Goal: Information Seeking & Learning: Compare options

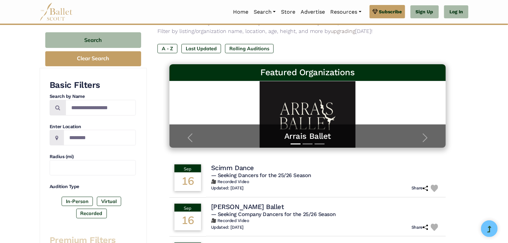
scroll to position [61, 0]
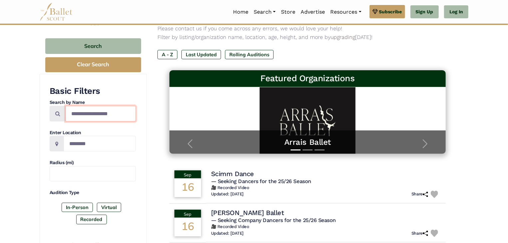
click at [101, 113] on input "Search by names..." at bounding box center [101, 114] width 70 height 16
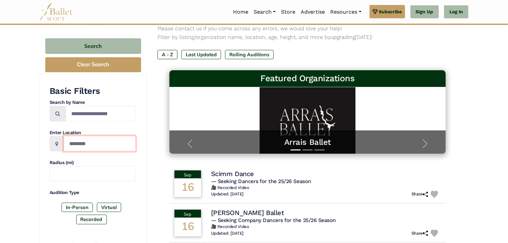
click at [75, 147] on input "Location" at bounding box center [100, 144] width 72 height 16
type input "**********"
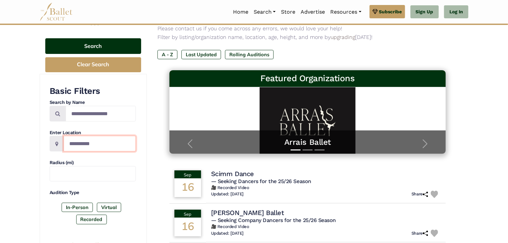
click at [107, 49] on button "Search" at bounding box center [93, 46] width 96 height 16
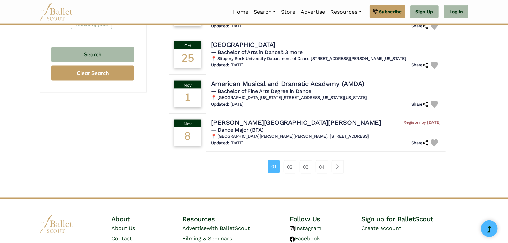
scroll to position [444, 0]
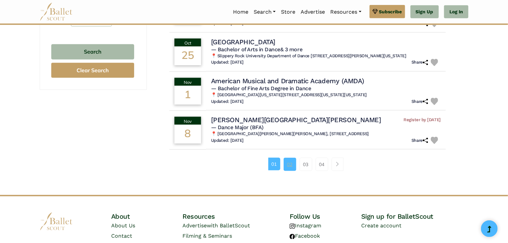
click at [289, 159] on link "02" at bounding box center [290, 164] width 13 height 13
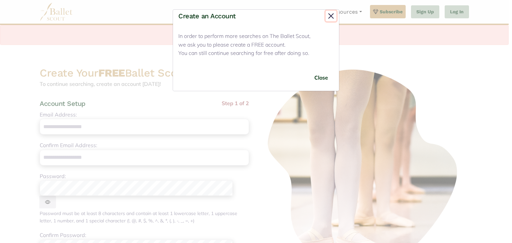
click at [335, 15] on button "Close" at bounding box center [331, 16] width 11 height 11
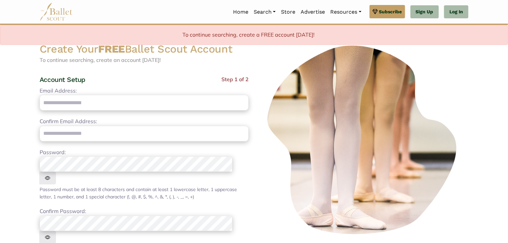
scroll to position [19, 0]
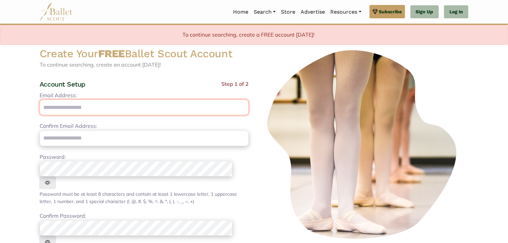
click at [95, 109] on input "Email Address:" at bounding box center [144, 108] width 209 height 16
type input "**********"
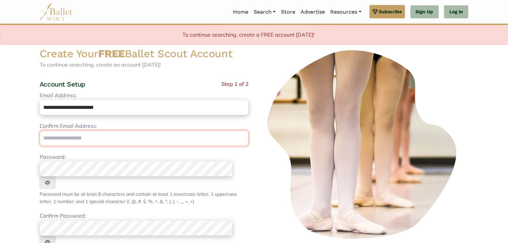
type input "**********"
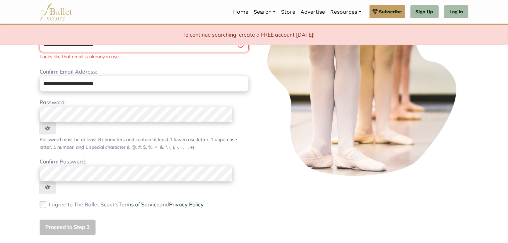
scroll to position [84, 0]
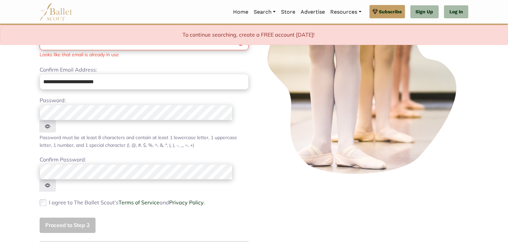
click at [161, 227] on body "Premium Feature Make this audition season count. Upgrade to premium for access …" at bounding box center [254, 144] width 508 height 456
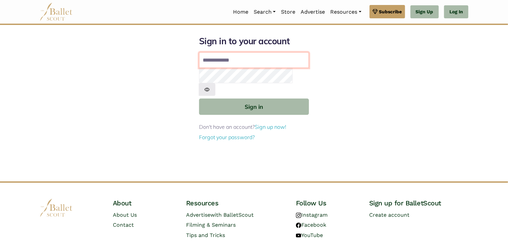
type input "**********"
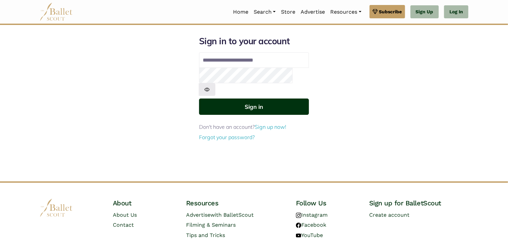
click at [259, 99] on button "Sign in" at bounding box center [254, 107] width 110 height 16
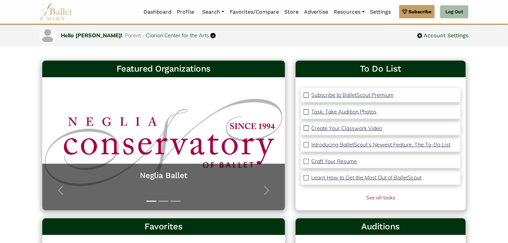
scroll to position [35, 0]
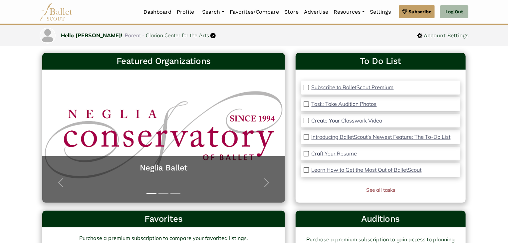
click at [325, 172] on p "Learn How to Get the Most Out of BalletScout" at bounding box center [367, 170] width 110 height 7
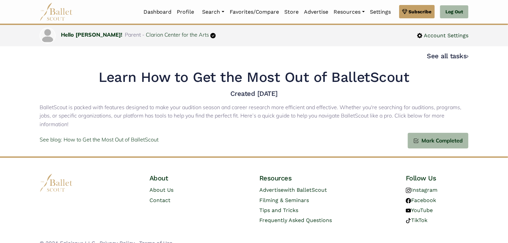
scroll to position [10, 0]
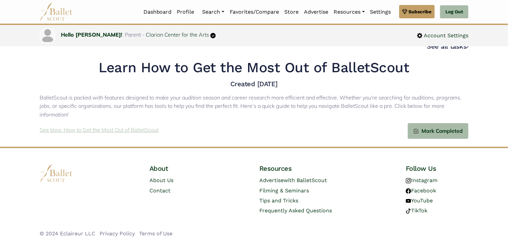
click at [117, 131] on p "See blog: How to Get the Most Out of BalletScout" at bounding box center [99, 130] width 119 height 9
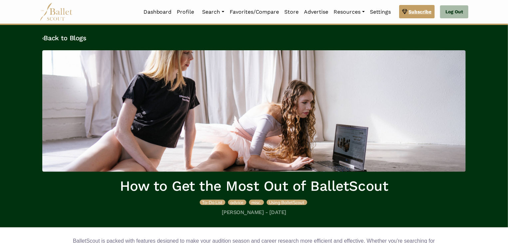
click at [418, 11] on span "Subscribe" at bounding box center [420, 11] width 23 height 7
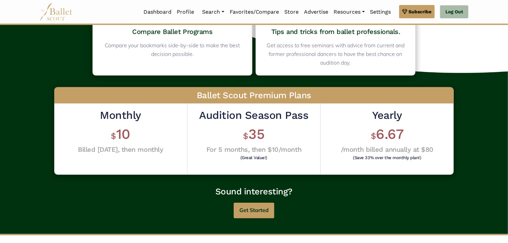
scroll to position [129, 0]
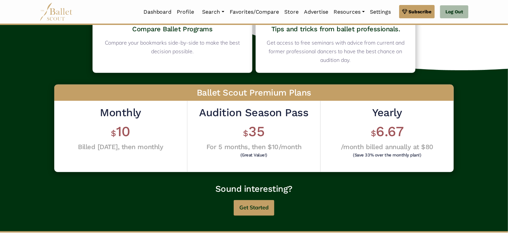
click at [392, 135] on span "6.67" at bounding box center [390, 131] width 28 height 16
click at [397, 126] on span "6.67" at bounding box center [390, 131] width 28 height 16
click at [256, 213] on button "Get Started" at bounding box center [254, 208] width 41 height 16
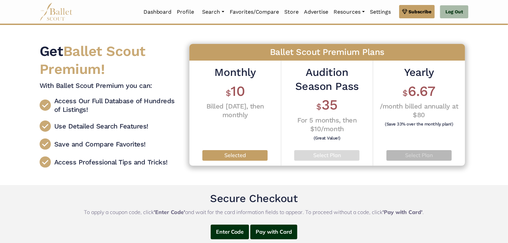
click at [424, 158] on p "Select Plan" at bounding box center [419, 155] width 55 height 9
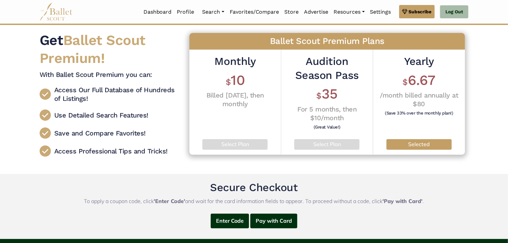
scroll to position [32, 0]
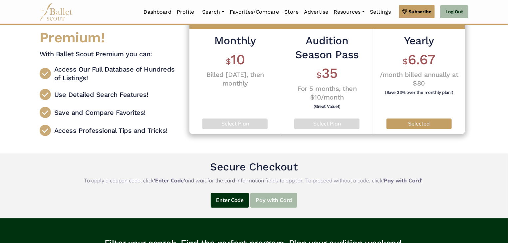
click at [281, 204] on button "Pay with Card" at bounding box center [274, 200] width 47 height 15
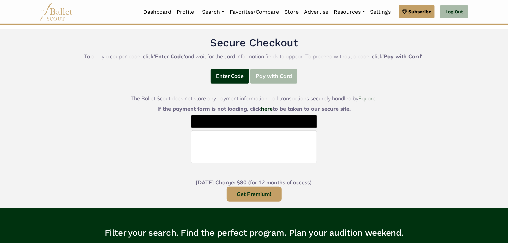
scroll to position [157, 0]
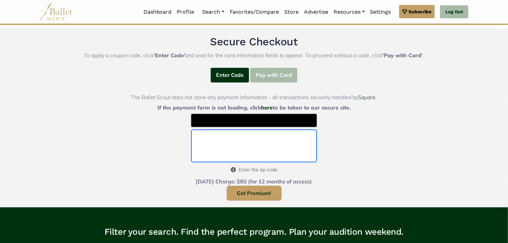
click at [373, 139] on div "Enter Code Pay with Card Coupon Code (case-sensitive): Apply The Ballet Scout d…" at bounding box center [255, 138] width 252 height 140
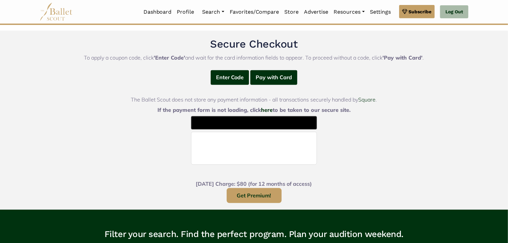
scroll to position [164, 0]
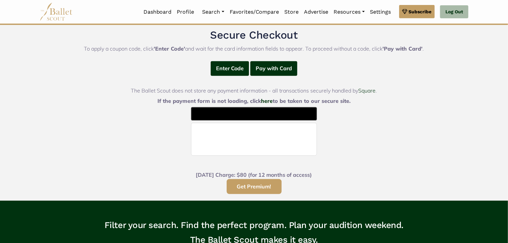
click at [268, 192] on button "Get Premium!" at bounding box center [254, 186] width 55 height 15
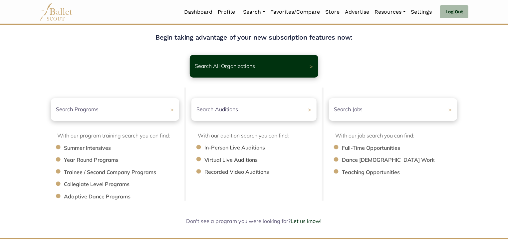
scroll to position [36, 0]
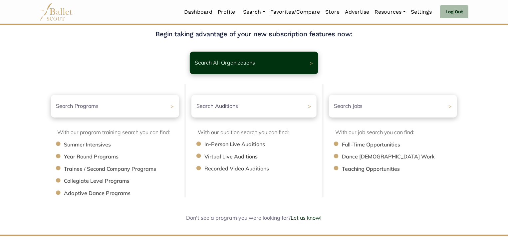
click at [269, 113] on div "Search Auditions >" at bounding box center [254, 106] width 125 height 23
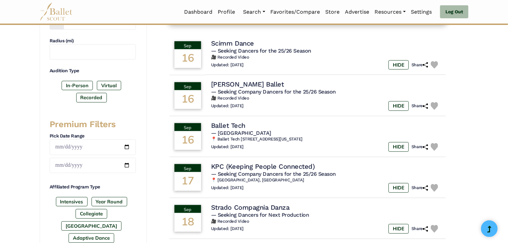
scroll to position [187, 0]
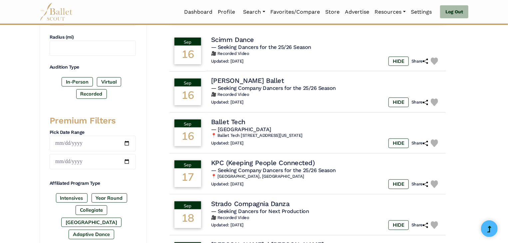
click at [74, 199] on label "Intensives" at bounding box center [72, 198] width 32 height 9
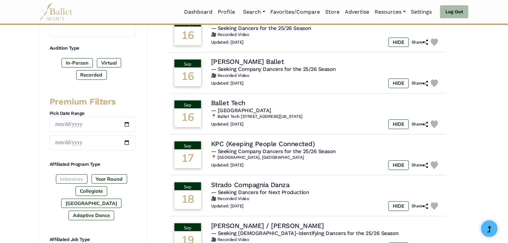
scroll to position [261, 0]
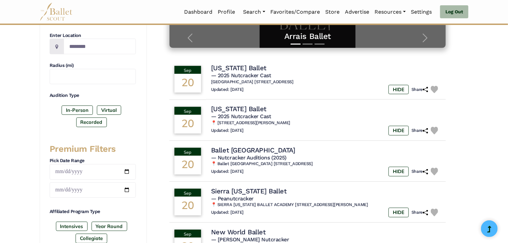
scroll to position [123, 0]
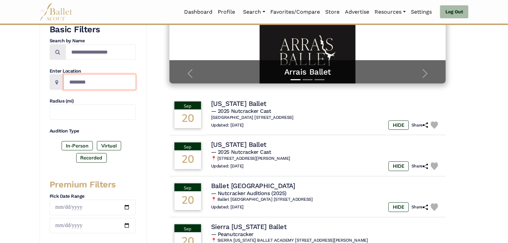
click at [84, 81] on input "Location" at bounding box center [100, 82] width 72 height 16
type input "**********"
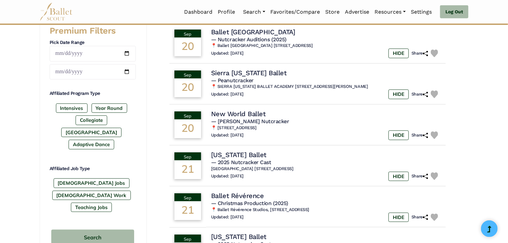
scroll to position [278, 0]
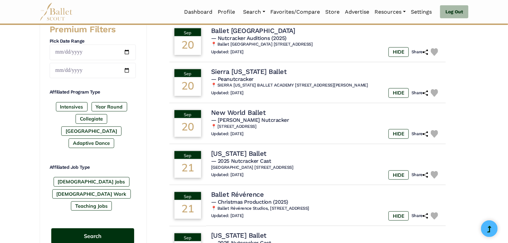
click at [94, 229] on button "Search" at bounding box center [92, 237] width 83 height 16
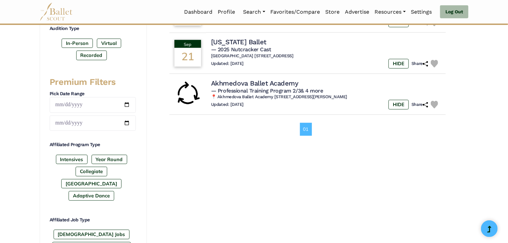
scroll to position [226, 0]
click at [112, 158] on label "Year Round" at bounding box center [110, 158] width 36 height 9
click at [73, 159] on label "Intensives" at bounding box center [72, 158] width 32 height 9
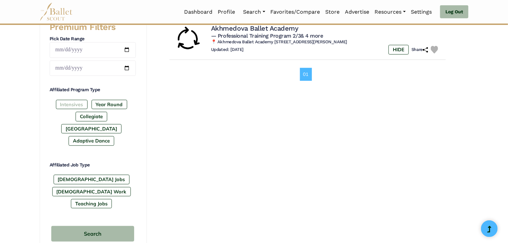
scroll to position [283, 0]
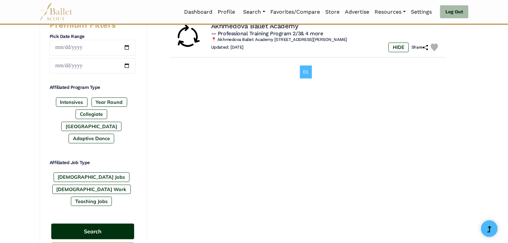
click at [99, 224] on button "Search" at bounding box center [92, 232] width 83 height 16
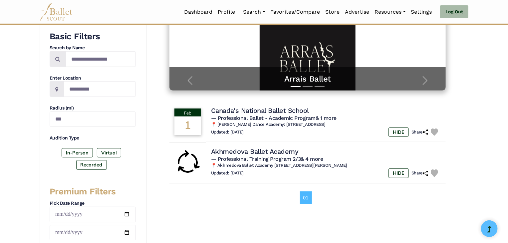
scroll to position [100, 0]
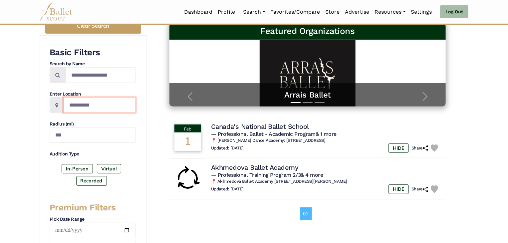
click at [104, 106] on input "**********" at bounding box center [100, 105] width 72 height 16
type input "**********"
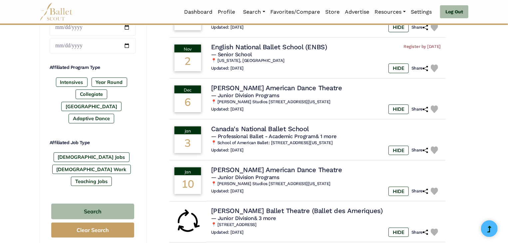
scroll to position [305, 0]
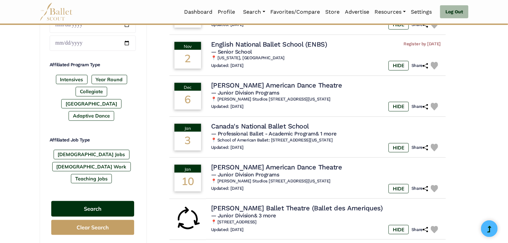
click at [117, 201] on button "Search" at bounding box center [92, 209] width 83 height 16
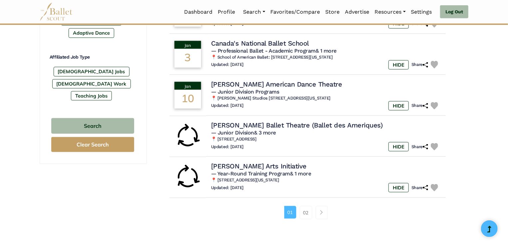
scroll to position [425, 0]
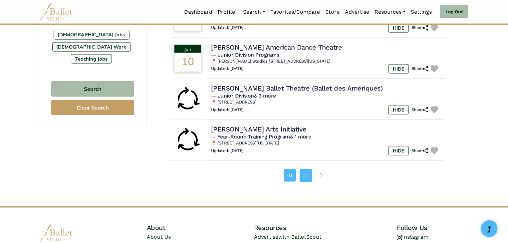
click at [309, 180] on link "02" at bounding box center [306, 175] width 13 height 13
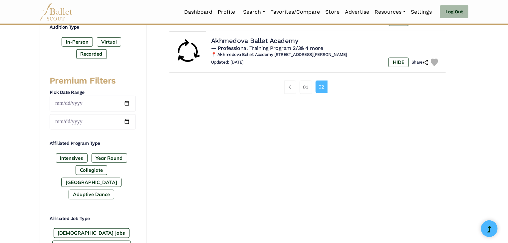
scroll to position [230, 0]
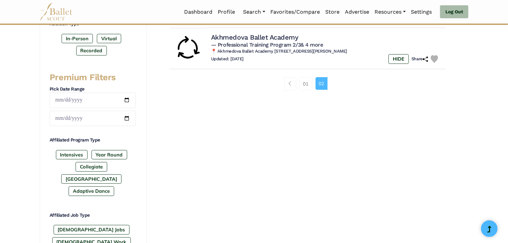
click at [75, 154] on label "Intensives" at bounding box center [72, 154] width 32 height 9
click at [109, 175] on label "[GEOGRAPHIC_DATA]" at bounding box center [91, 179] width 60 height 9
click at [121, 157] on label "Year Round" at bounding box center [110, 154] width 36 height 9
click at [122, 175] on label "[GEOGRAPHIC_DATA]" at bounding box center [91, 179] width 60 height 9
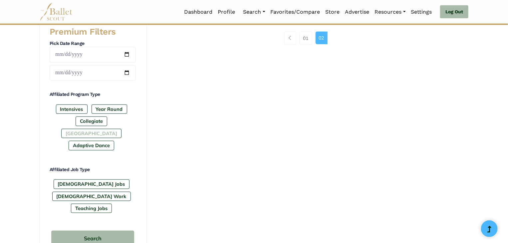
scroll to position [286, 0]
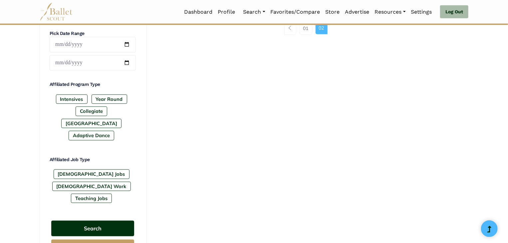
click at [109, 221] on button "Search" at bounding box center [92, 229] width 83 height 16
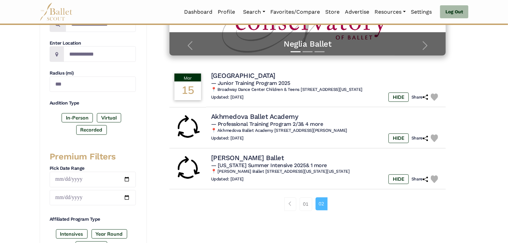
scroll to position [157, 0]
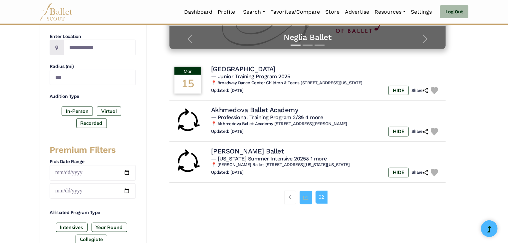
click at [304, 198] on link "01" at bounding box center [306, 197] width 13 height 13
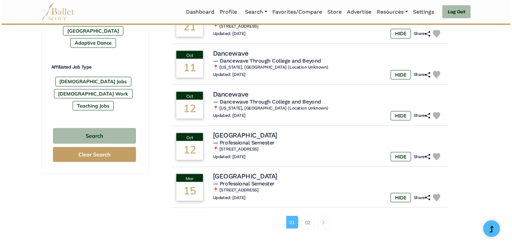
scroll to position [384, 0]
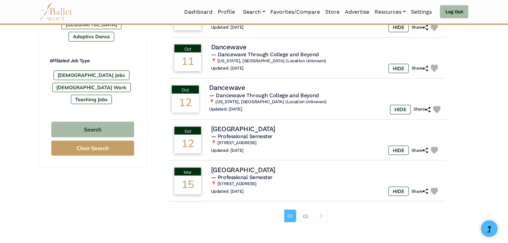
click at [288, 99] on h6 "📍 New York, NY (Location Unknown)" at bounding box center [326, 102] width 235 height 6
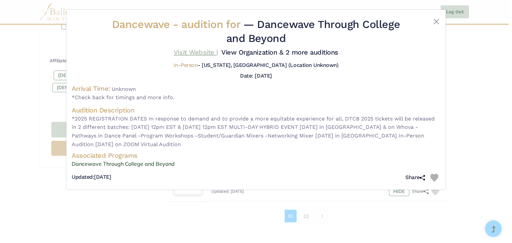
click at [194, 51] on link "Visit Website |" at bounding box center [196, 52] width 44 height 8
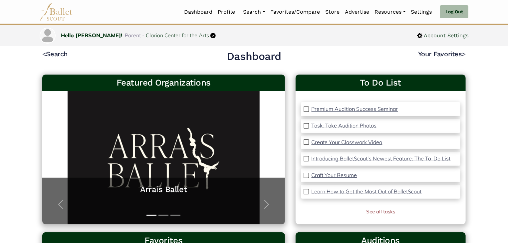
scroll to position [8, 0]
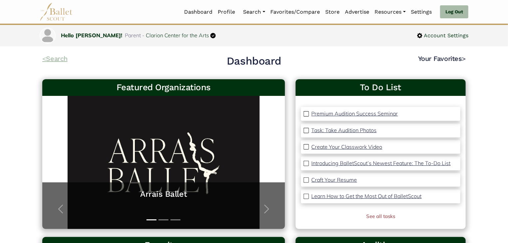
click at [64, 61] on link "< Search" at bounding box center [54, 59] width 25 height 8
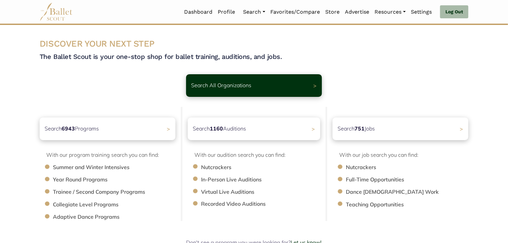
click at [259, 134] on div "Search 1160 Auditions >" at bounding box center [254, 129] width 133 height 23
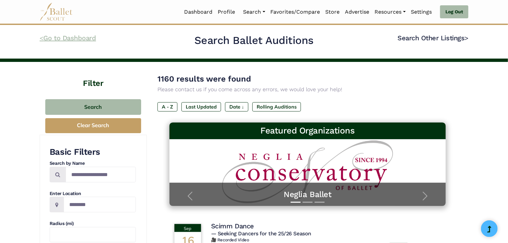
click at [55, 39] on link "< Go to Dashboard" at bounding box center [68, 38] width 56 height 8
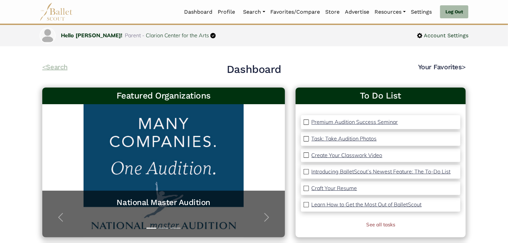
click at [63, 67] on link "< Search" at bounding box center [54, 67] width 25 height 8
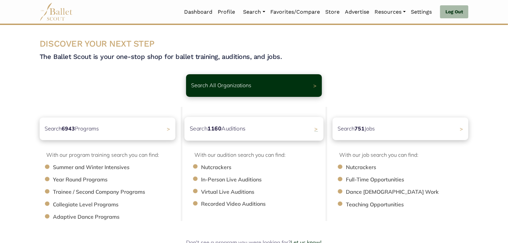
click at [215, 131] on b "1160" at bounding box center [215, 128] width 14 height 7
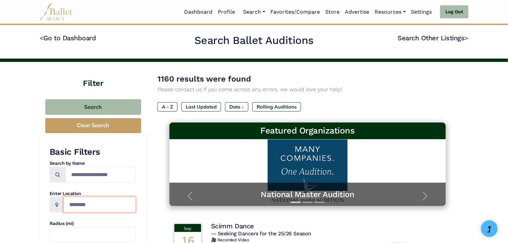
click at [103, 204] on input "Location" at bounding box center [100, 205] width 72 height 16
type input "*"
type input "********"
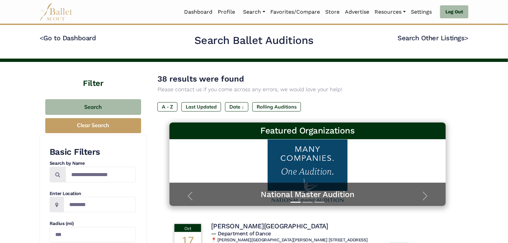
click at [69, 37] on link "< Go to Dashboard" at bounding box center [68, 38] width 56 height 8
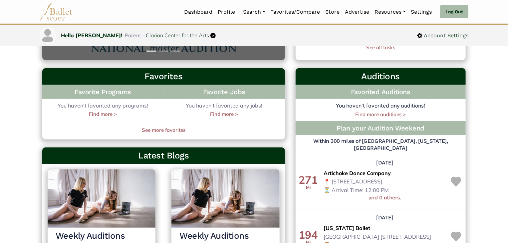
scroll to position [177, 0]
click at [102, 114] on link "Find more >" at bounding box center [103, 115] width 28 height 8
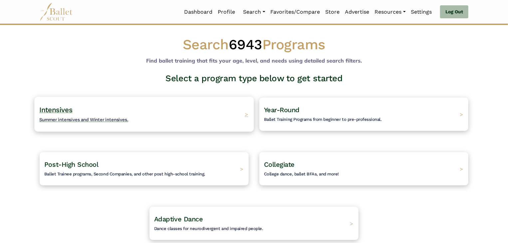
click at [96, 120] on span "Summer intensives and Winter intensives." at bounding box center [83, 119] width 89 height 5
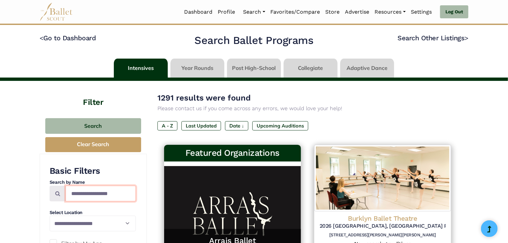
click at [92, 196] on input "Search by names..." at bounding box center [101, 194] width 70 height 16
type input "**********"
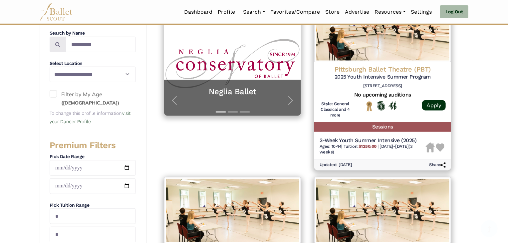
scroll to position [152, 0]
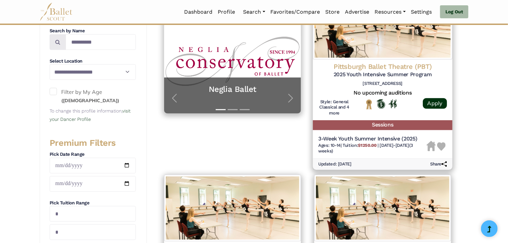
click at [441, 149] on img at bounding box center [441, 147] width 9 height 9
click at [445, 150] on img at bounding box center [441, 147] width 9 height 9
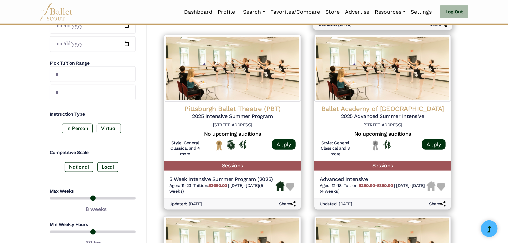
scroll to position [296, 0]
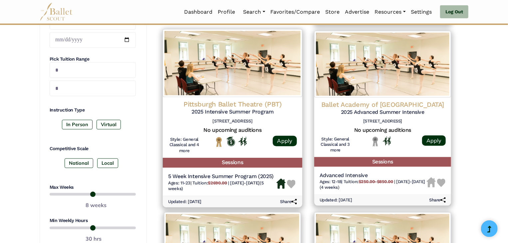
click at [293, 185] on img at bounding box center [291, 184] width 9 height 9
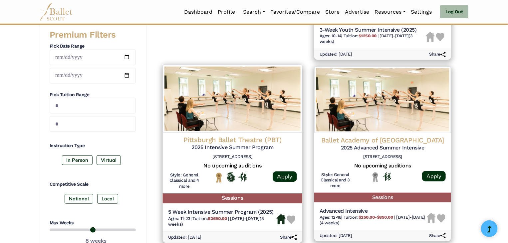
scroll to position [277, 0]
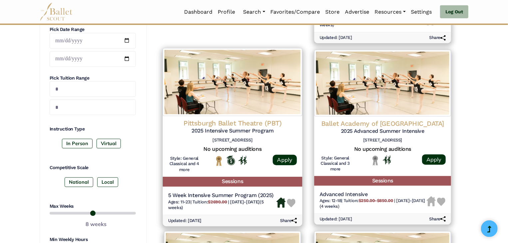
click at [295, 206] on img at bounding box center [291, 203] width 9 height 9
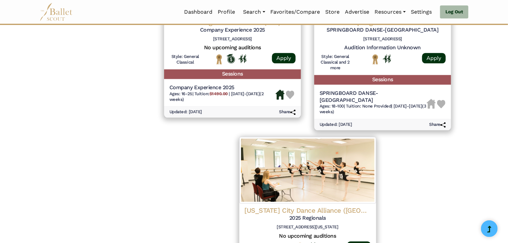
scroll to position [756, 0]
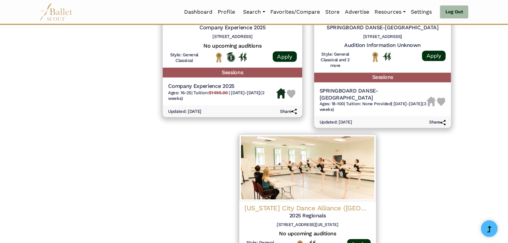
click at [285, 94] on img "Housing Available" at bounding box center [281, 93] width 9 height 10
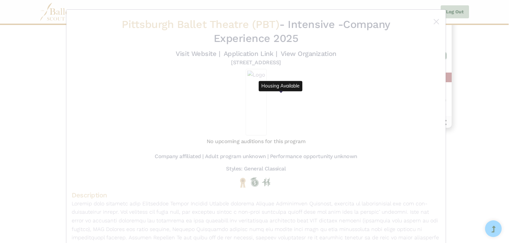
click at [296, 106] on div at bounding box center [256, 102] width 368 height 67
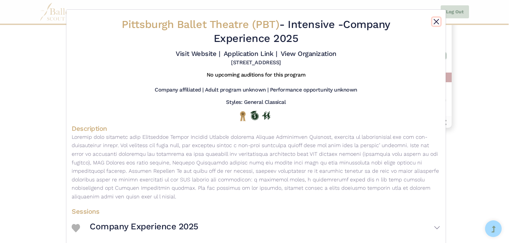
click at [434, 24] on button "Close" at bounding box center [436, 22] width 8 height 8
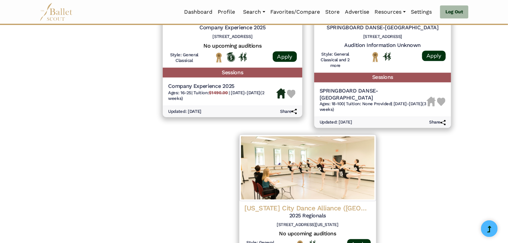
click at [293, 98] on img at bounding box center [291, 94] width 9 height 9
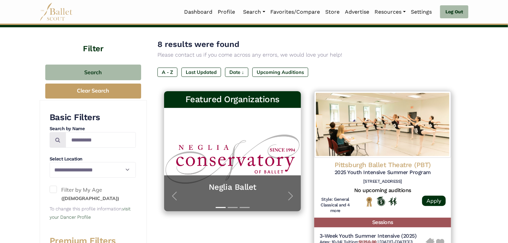
scroll to position [110, 0]
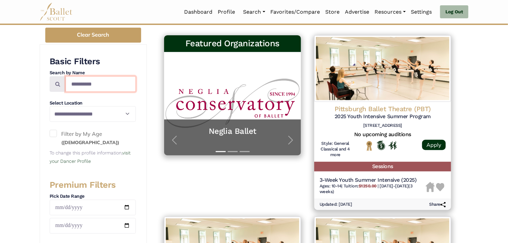
click at [113, 86] on input "**********" at bounding box center [101, 84] width 70 height 16
type input "*"
type input "********"
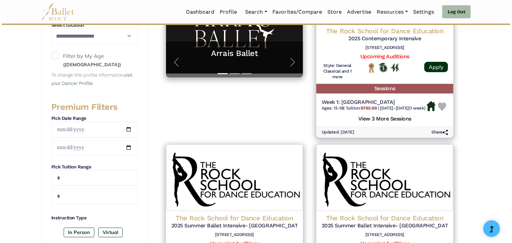
scroll to position [211, 0]
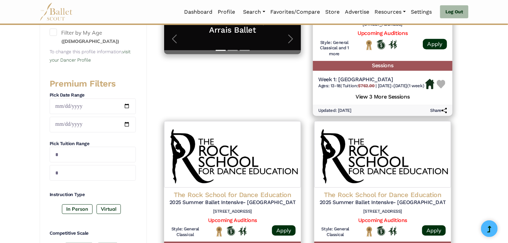
click at [388, 101] on h5 "View 3 More Sessions" at bounding box center [383, 96] width 129 height 9
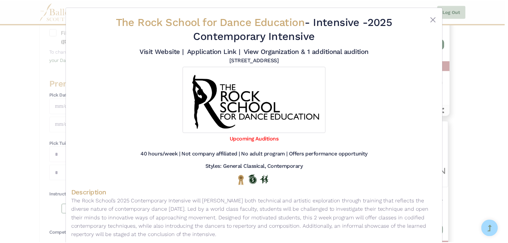
scroll to position [0, 0]
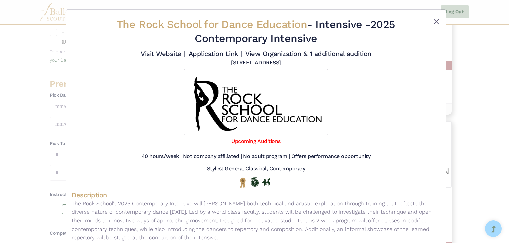
click at [434, 23] on button "Close" at bounding box center [436, 22] width 8 height 8
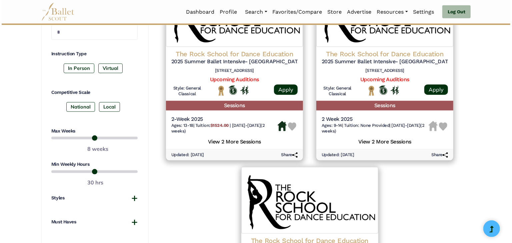
scroll to position [345, 0]
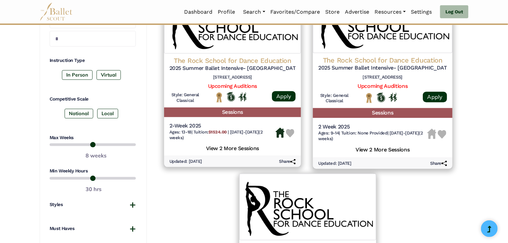
click at [379, 154] on h5 "View 2 More Sessions" at bounding box center [383, 149] width 129 height 9
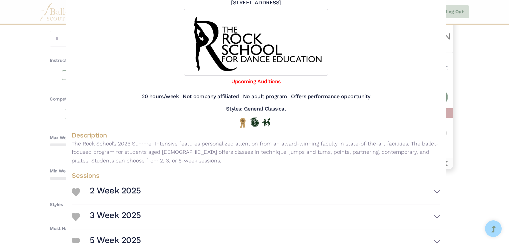
scroll to position [103, 0]
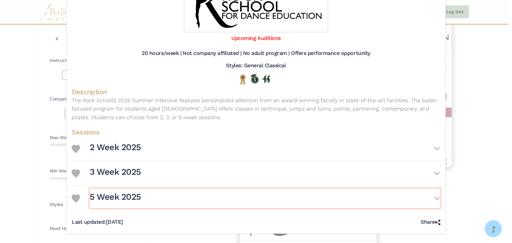
click at [333, 203] on button "5 Week 2025" at bounding box center [265, 198] width 351 height 19
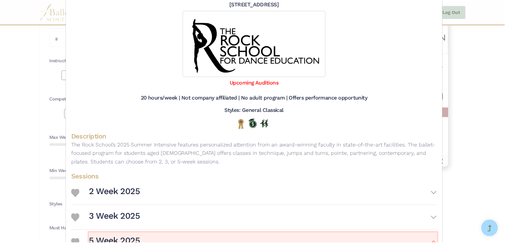
scroll to position [0, 0]
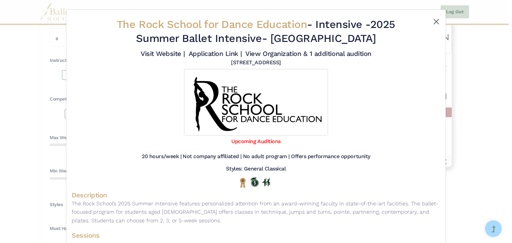
click at [436, 25] on button "Close" at bounding box center [436, 22] width 8 height 8
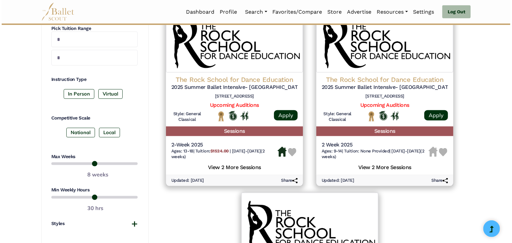
scroll to position [325, 0]
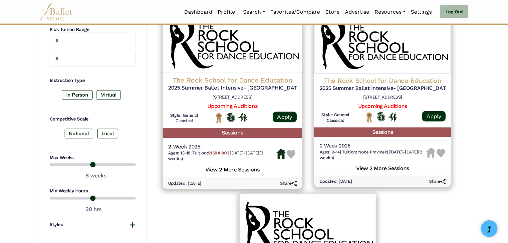
click at [264, 173] on h5 "View 2 More Sessions" at bounding box center [232, 169] width 129 height 9
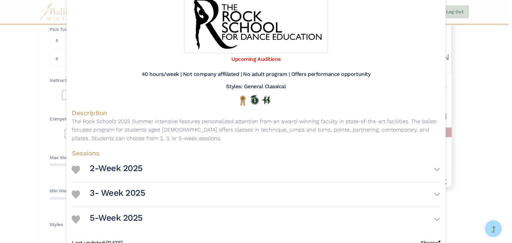
scroll to position [103, 0]
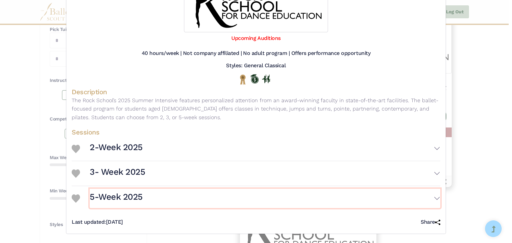
click at [275, 202] on button "5-Week 2025" at bounding box center [265, 198] width 351 height 19
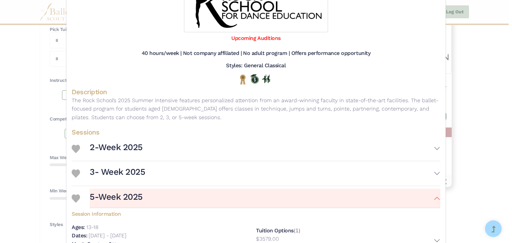
click at [75, 201] on img at bounding box center [76, 199] width 8 height 8
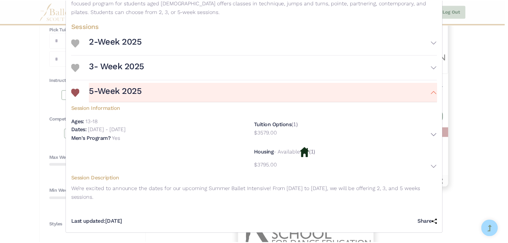
scroll to position [0, 0]
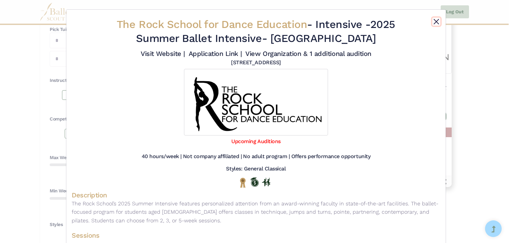
click at [437, 21] on button "Close" at bounding box center [436, 22] width 8 height 8
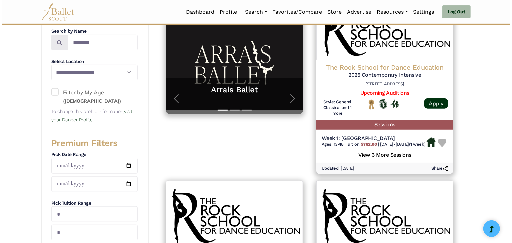
scroll to position [149, 0]
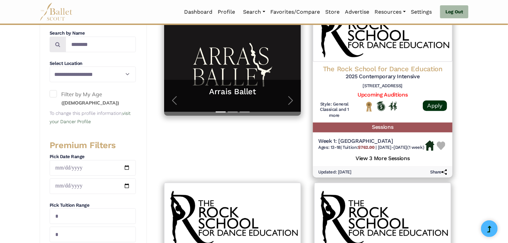
click at [399, 162] on h5 "View 3 More Sessions" at bounding box center [383, 158] width 129 height 9
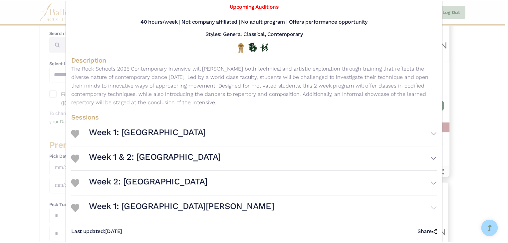
scroll to position [145, 0]
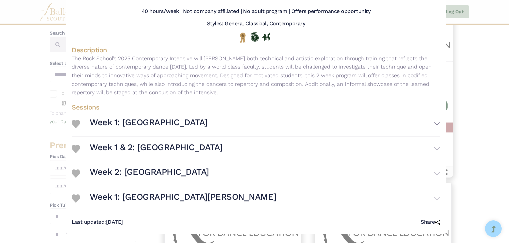
click at [75, 175] on img at bounding box center [76, 174] width 8 height 8
click at [73, 125] on img at bounding box center [76, 124] width 8 height 8
click at [484, 109] on div "The Rock School for Dance Education - Intensive - 2025 Contemporary Intensive V…" at bounding box center [256, 121] width 512 height 243
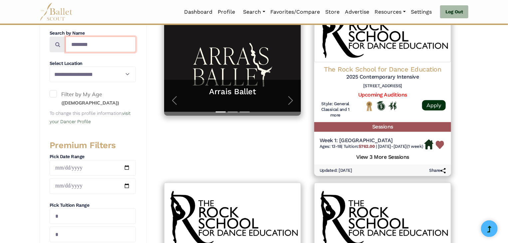
click at [110, 44] on input "********" at bounding box center [101, 45] width 70 height 16
type input "*"
type input "****"
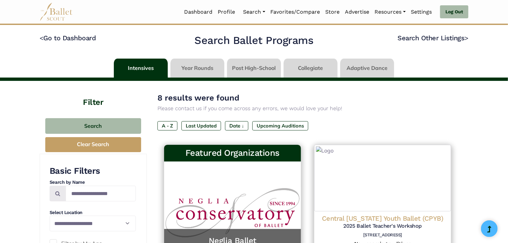
type input "****"
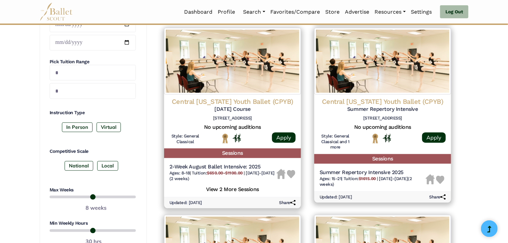
scroll to position [297, 0]
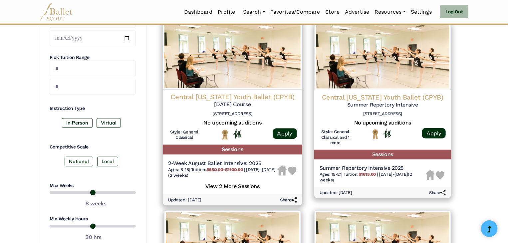
click at [293, 170] on img at bounding box center [293, 171] width 9 height 9
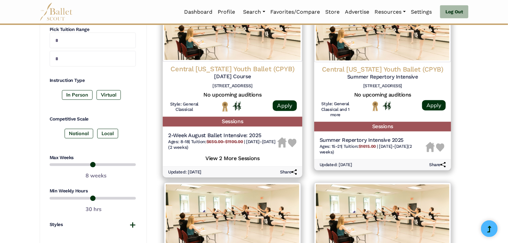
scroll to position [326, 0]
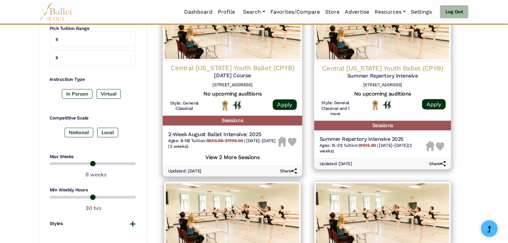
click at [441, 149] on img at bounding box center [440, 147] width 8 height 8
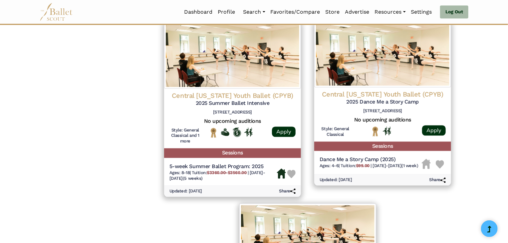
scroll to position [676, 0]
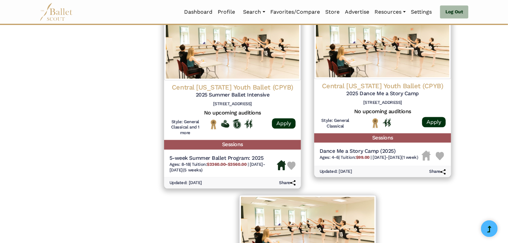
click at [295, 170] on img at bounding box center [292, 166] width 8 height 8
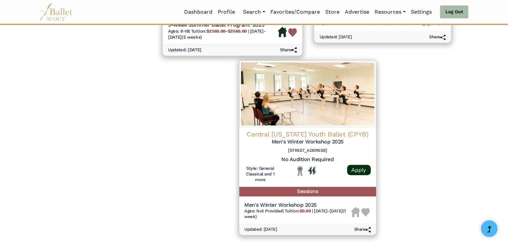
scroll to position [812, 0]
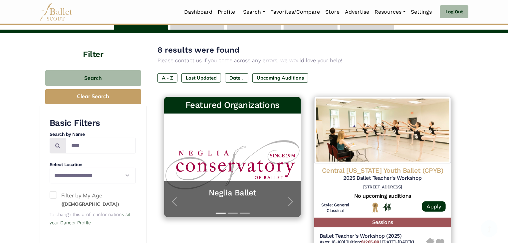
scroll to position [46, 0]
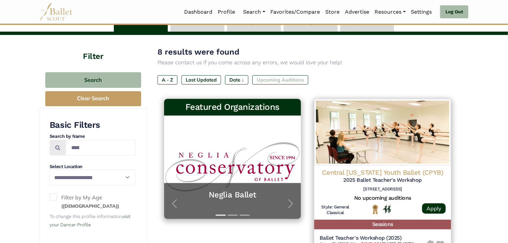
click at [304, 80] on label "Upcoming Auditions" at bounding box center [281, 79] width 56 height 9
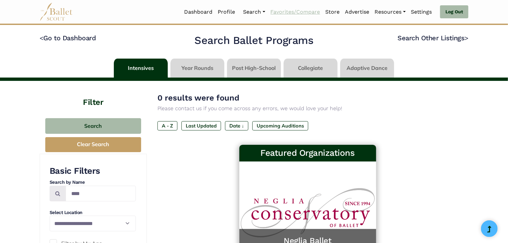
click at [305, 14] on link "Favorites/Compare" at bounding box center [295, 12] width 55 height 14
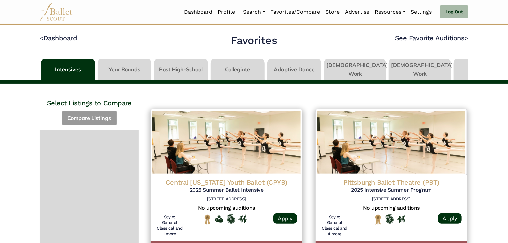
click at [126, 68] on link at bounding box center [125, 68] width 54 height 19
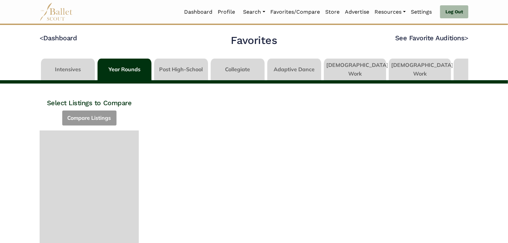
click at [95, 118] on div "Select Listings to Compare Compare Listings Compare Listings" at bounding box center [89, 220] width 110 height 272
click at [259, 13] on link "Search" at bounding box center [254, 12] width 27 height 14
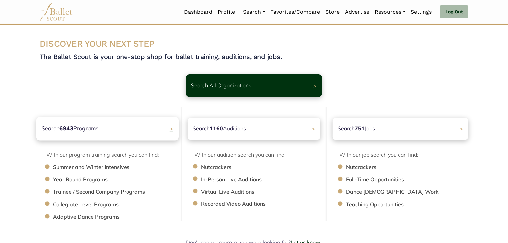
click at [124, 129] on div "Search 6943 Programs >" at bounding box center [107, 129] width 143 height 24
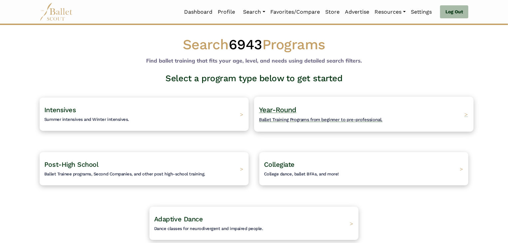
click at [316, 119] on span "Ballet Training Programs from beginner to pre-professional." at bounding box center [321, 119] width 124 height 5
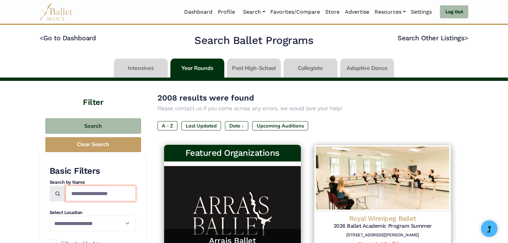
click at [117, 193] on input "Search by names..." at bounding box center [101, 194] width 70 height 16
type input "****"
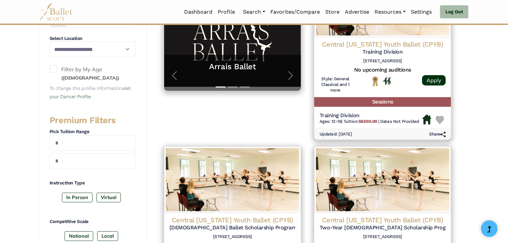
scroll to position [173, 0]
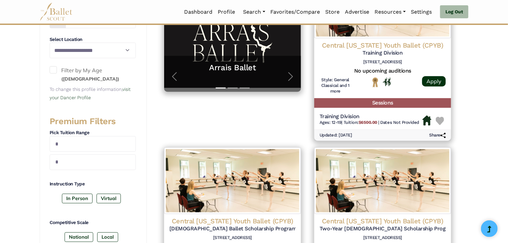
click at [442, 121] on img at bounding box center [440, 121] width 8 height 8
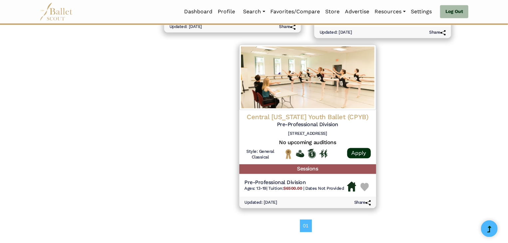
scroll to position [635, 0]
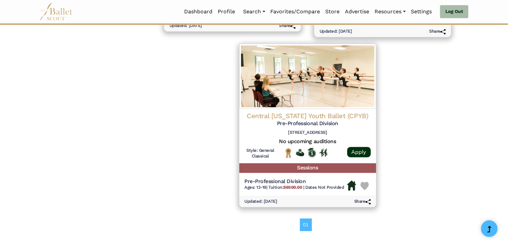
click at [364, 182] on img at bounding box center [365, 186] width 8 height 8
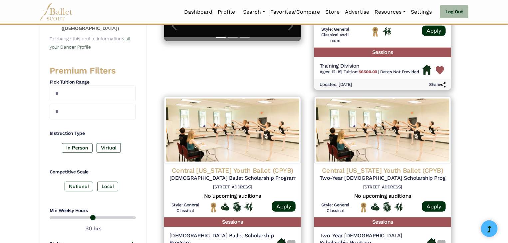
scroll to position [222, 0]
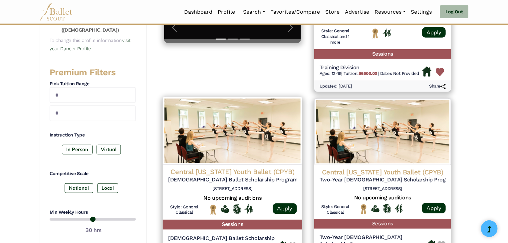
click at [286, 224] on h5 "Sessions" at bounding box center [233, 225] width 140 height 10
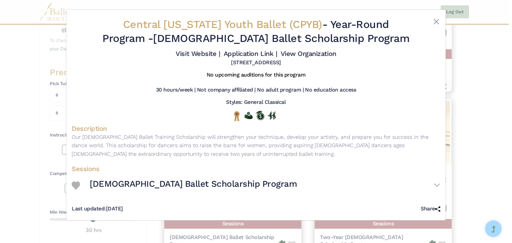
click at [484, 110] on div "Central Pennsylvania Youth Ballet (CPYB) - Year-Round Program - Female Ballet S…" at bounding box center [256, 121] width 512 height 243
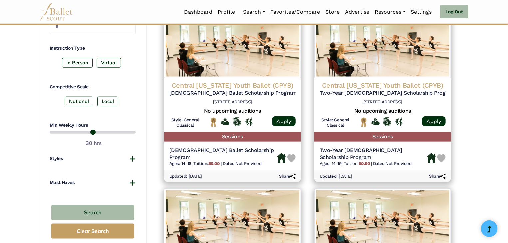
scroll to position [307, 0]
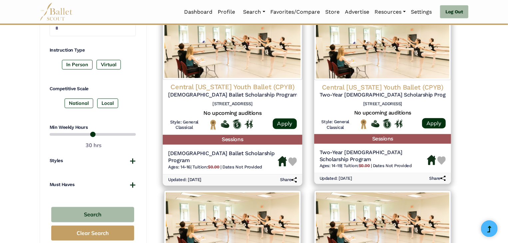
click at [245, 95] on h5 "Female Ballet Scholarship Program" at bounding box center [232, 95] width 129 height 7
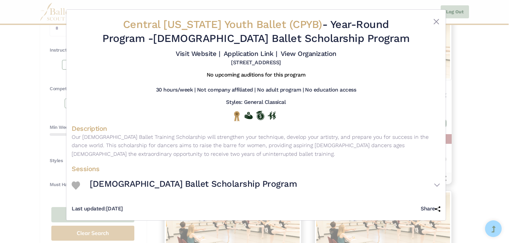
click at [76, 182] on img at bounding box center [76, 186] width 8 height 8
click at [436, 25] on button "Close" at bounding box center [436, 22] width 8 height 8
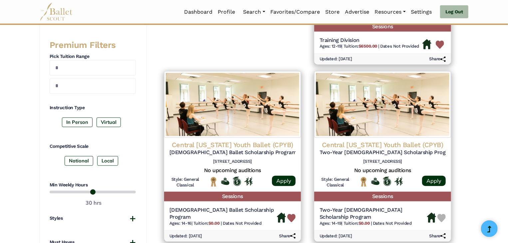
scroll to position [286, 0]
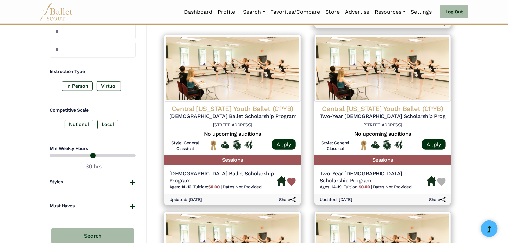
click at [292, 197] on img at bounding box center [293, 199] width 5 height 5
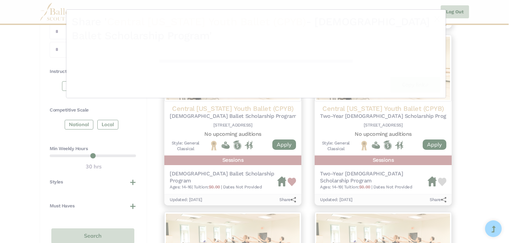
click at [290, 177] on div "**********" at bounding box center [256, 121] width 512 height 243
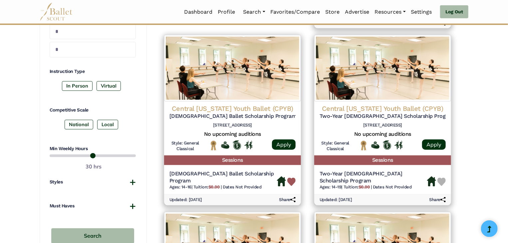
click at [290, 178] on img at bounding box center [292, 182] width 8 height 8
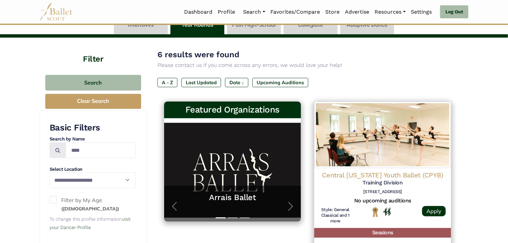
scroll to position [76, 0]
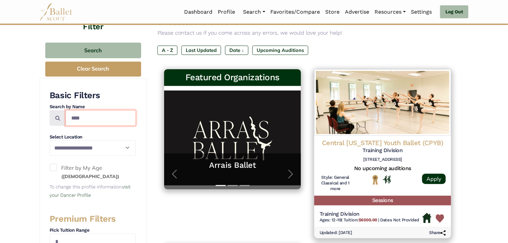
click at [100, 121] on input "****" at bounding box center [101, 118] width 70 height 16
type input "*"
type input "********"
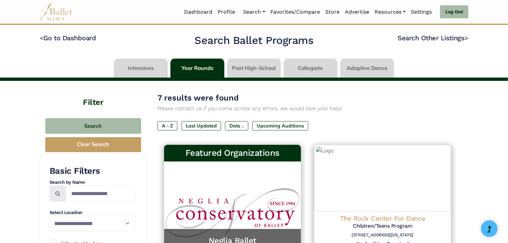
type input "********"
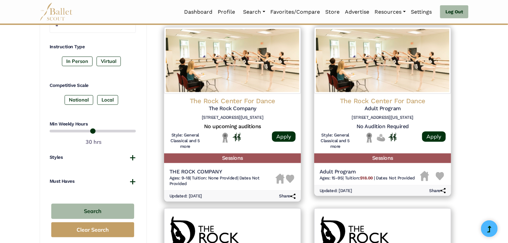
scroll to position [322, 0]
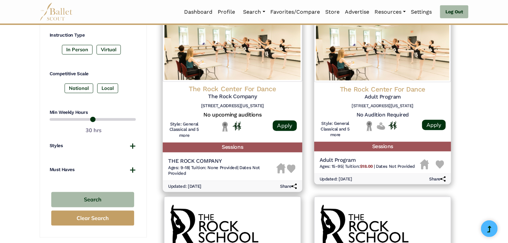
click at [247, 159] on h5 "THE ROCK COMPANY" at bounding box center [222, 161] width 108 height 7
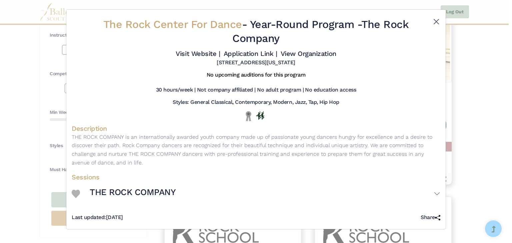
click at [440, 21] on button "Close" at bounding box center [436, 22] width 8 height 8
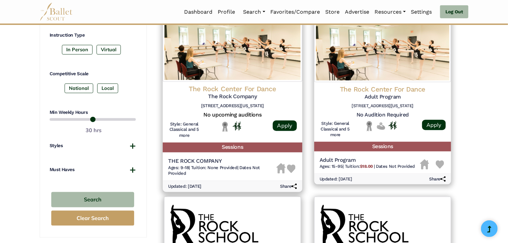
click at [290, 169] on img at bounding box center [291, 169] width 9 height 9
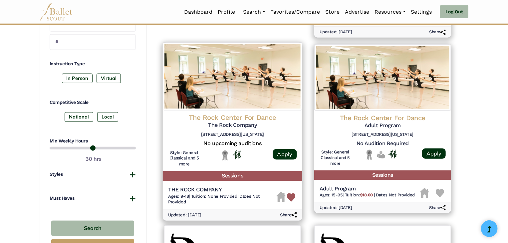
scroll to position [293, 0]
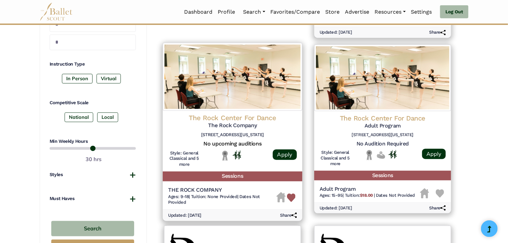
click at [294, 201] on img at bounding box center [291, 198] width 9 height 9
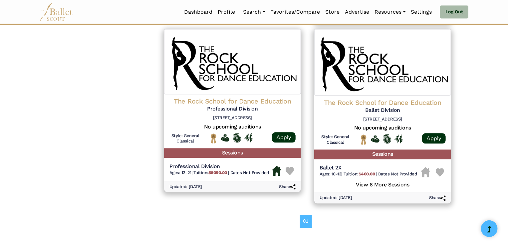
scroll to position [687, 0]
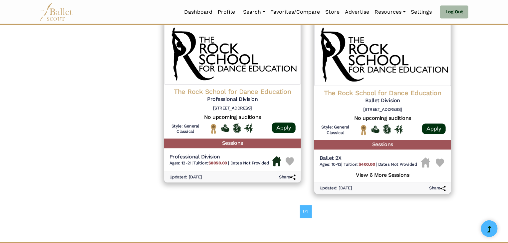
click at [291, 163] on img at bounding box center [290, 161] width 8 height 8
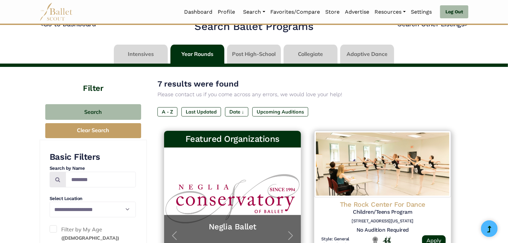
scroll to position [0, 0]
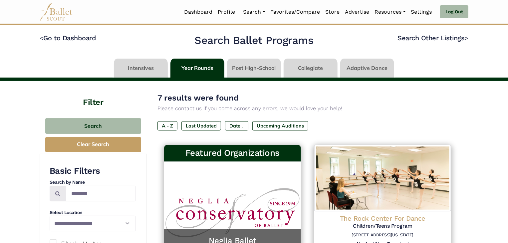
click at [149, 69] on link at bounding box center [141, 68] width 54 height 19
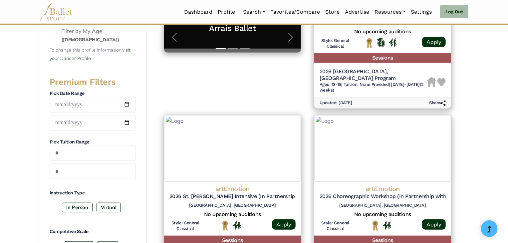
scroll to position [226, 0]
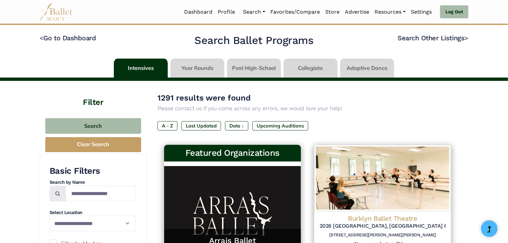
click at [204, 71] on link at bounding box center [198, 68] width 54 height 19
click at [200, 72] on link at bounding box center [198, 68] width 54 height 19
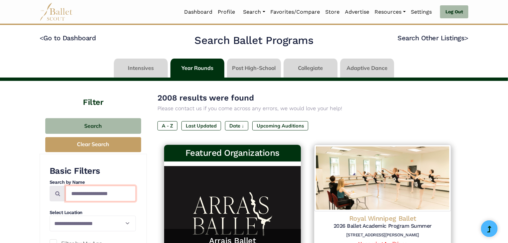
click at [104, 193] on input "Search by names..." at bounding box center [101, 194] width 70 height 16
type input "*******"
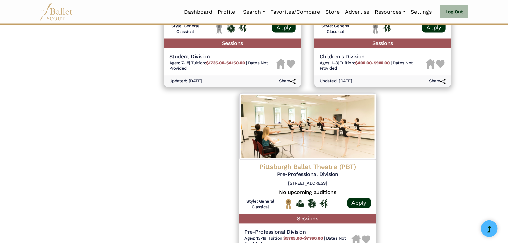
scroll to position [610, 0]
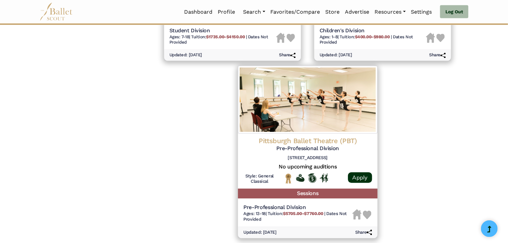
click at [369, 216] on img at bounding box center [367, 215] width 9 height 8
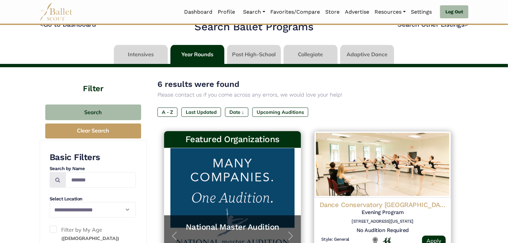
scroll to position [0, 0]
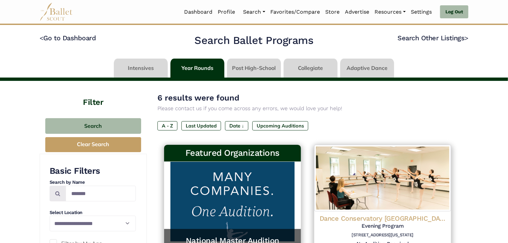
click at [293, 16] on link "Favorites/Compare" at bounding box center [295, 12] width 55 height 14
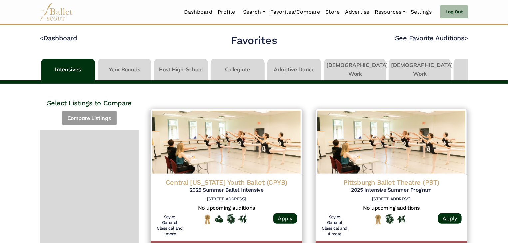
click at [128, 73] on link at bounding box center [125, 68] width 54 height 19
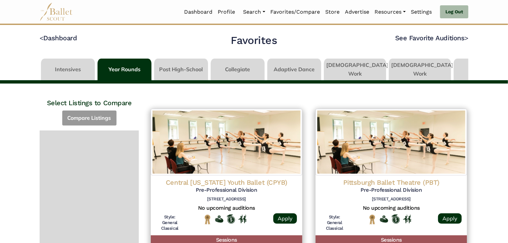
click at [244, 206] on h5 "No upcoming auditions" at bounding box center [226, 208] width 141 height 7
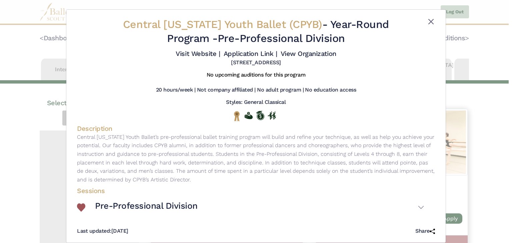
click at [429, 23] on button "Close" at bounding box center [431, 22] width 8 height 8
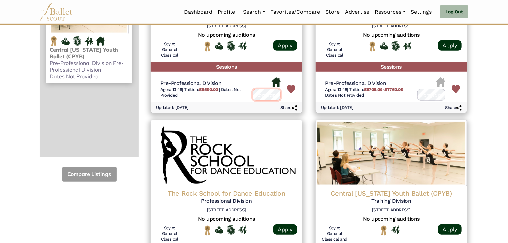
scroll to position [176, 0]
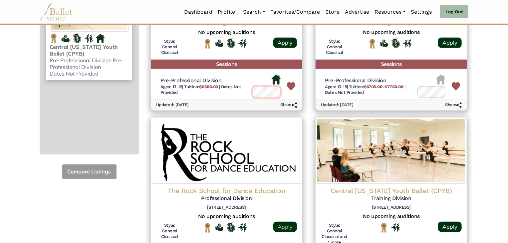
click at [290, 226] on link "Apply" at bounding box center [286, 227] width 24 height 10
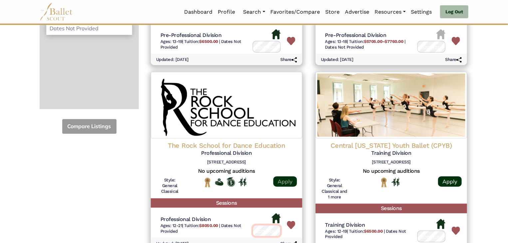
scroll to position [222, 0]
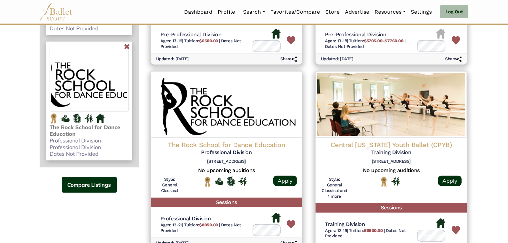
click at [93, 184] on button "Compare Listings" at bounding box center [89, 185] width 55 height 16
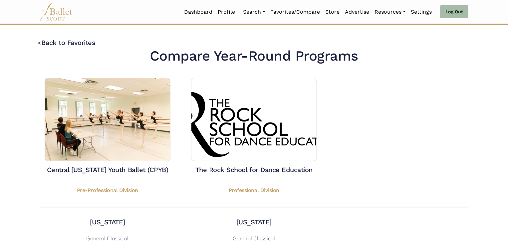
click at [249, 121] on img at bounding box center [254, 119] width 126 height 83
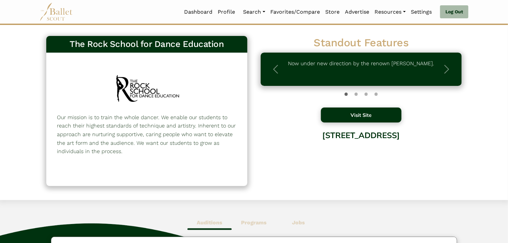
click at [372, 116] on button "Visit Site" at bounding box center [361, 115] width 81 height 15
